Goal: Navigation & Orientation: Find specific page/section

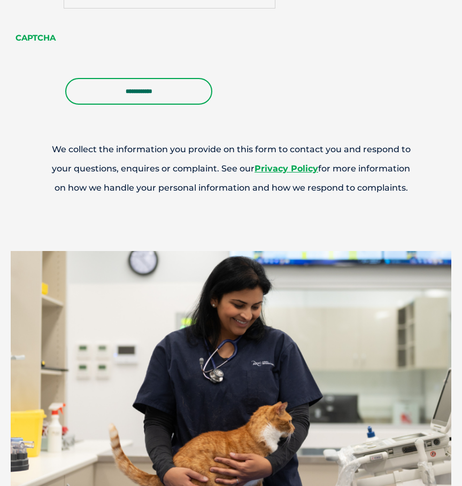
scroll to position [1176, 0]
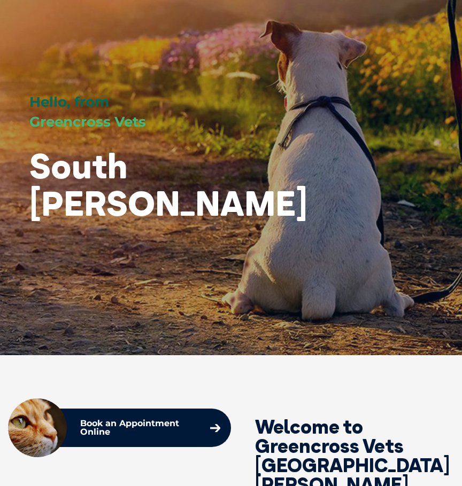
scroll to position [160, 0]
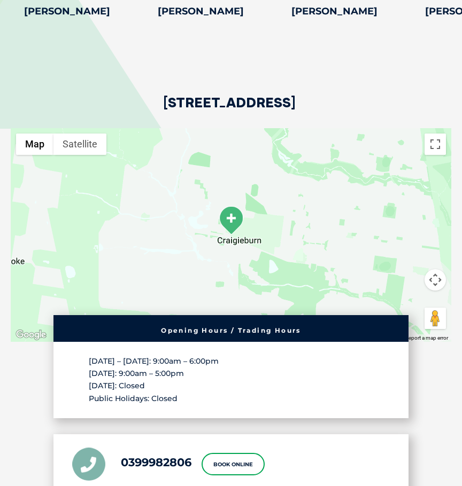
scroll to position [1978, 0]
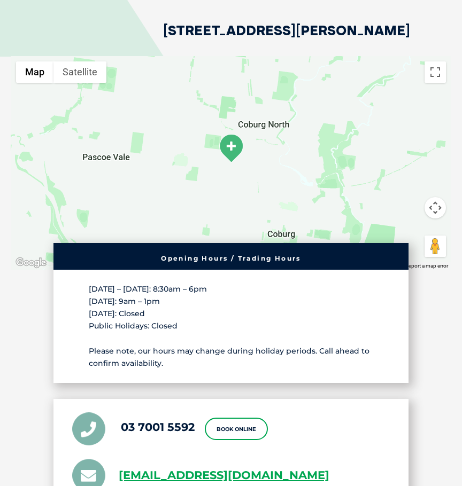
scroll to position [2192, 0]
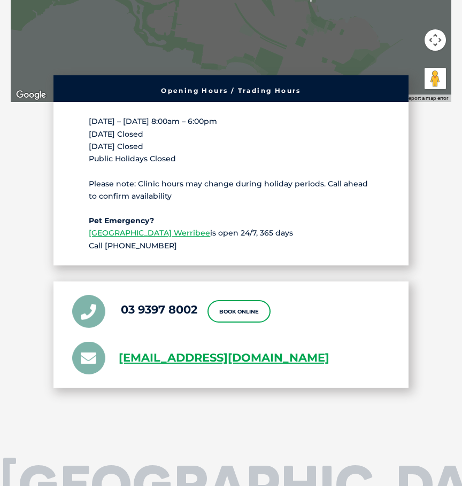
scroll to position [2406, 0]
